Goal: Task Accomplishment & Management: Manage account settings

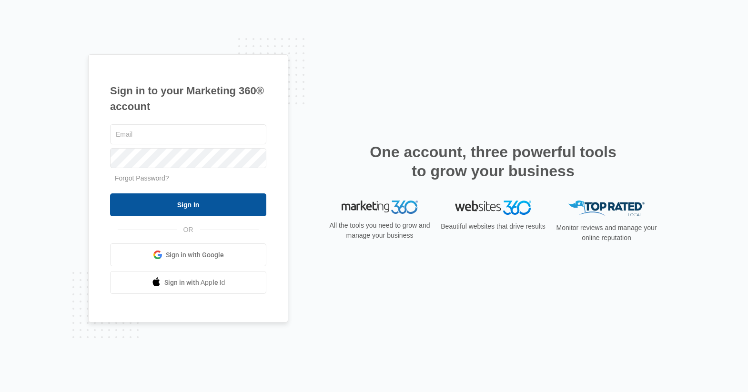
type input "[EMAIL_ADDRESS][DOMAIN_NAME]"
click at [200, 209] on input "Sign In" at bounding box center [188, 205] width 156 height 23
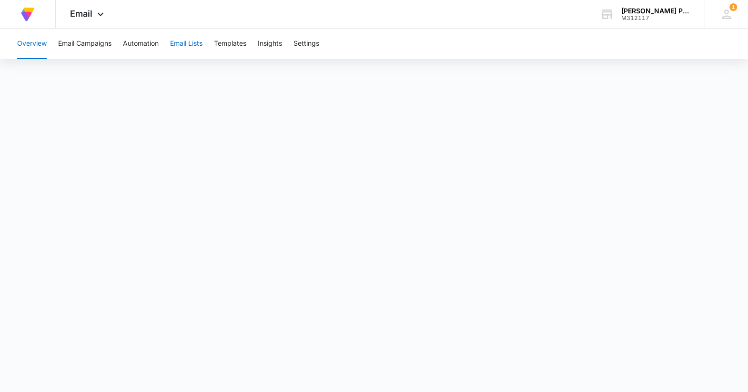
click at [180, 42] on button "Email Lists" at bounding box center [186, 44] width 32 height 31
